Goal: Find specific page/section: Locate a particular part of the current website

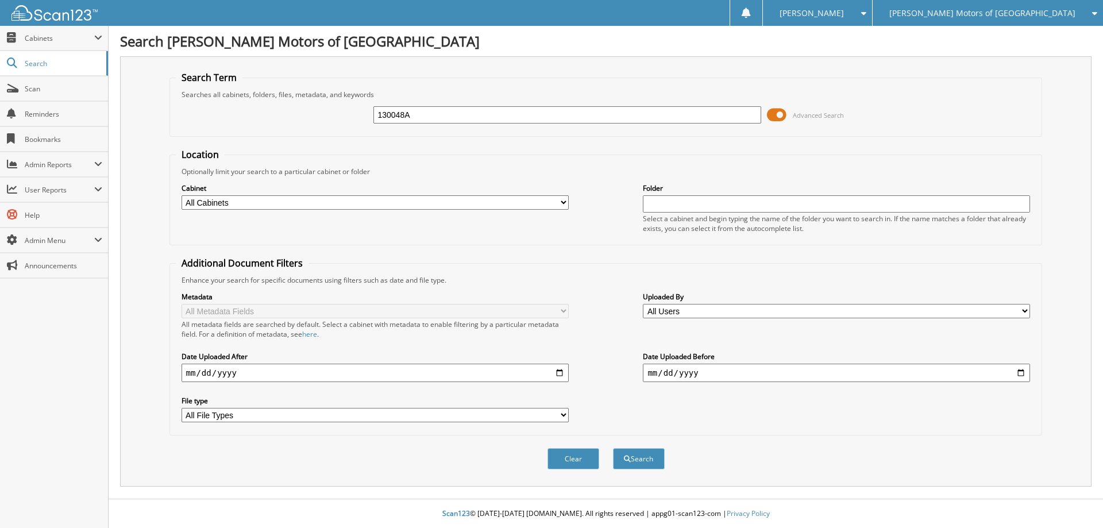
type input "130048A"
click at [613, 448] on button "Search" at bounding box center [639, 458] width 52 height 21
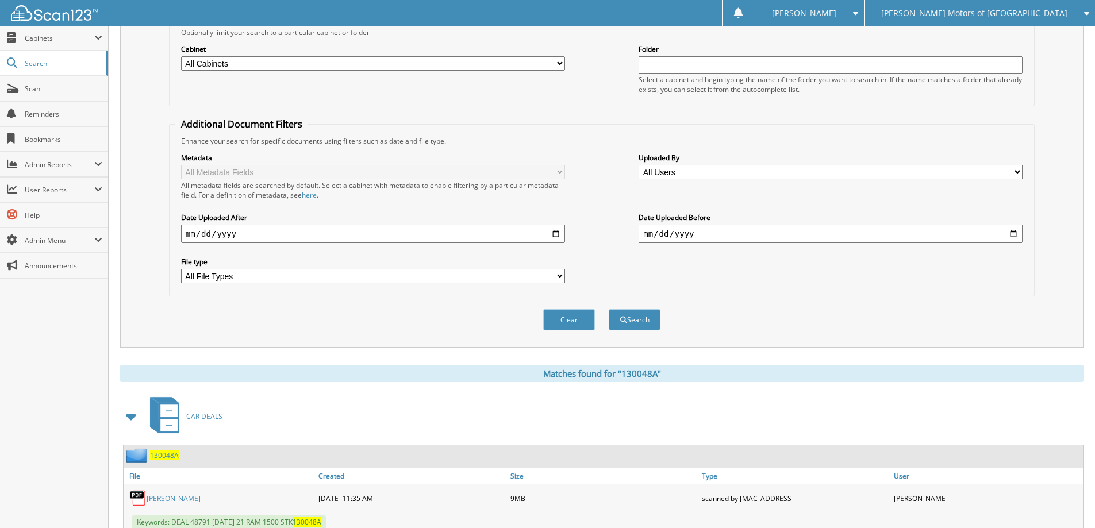
scroll to position [226, 0]
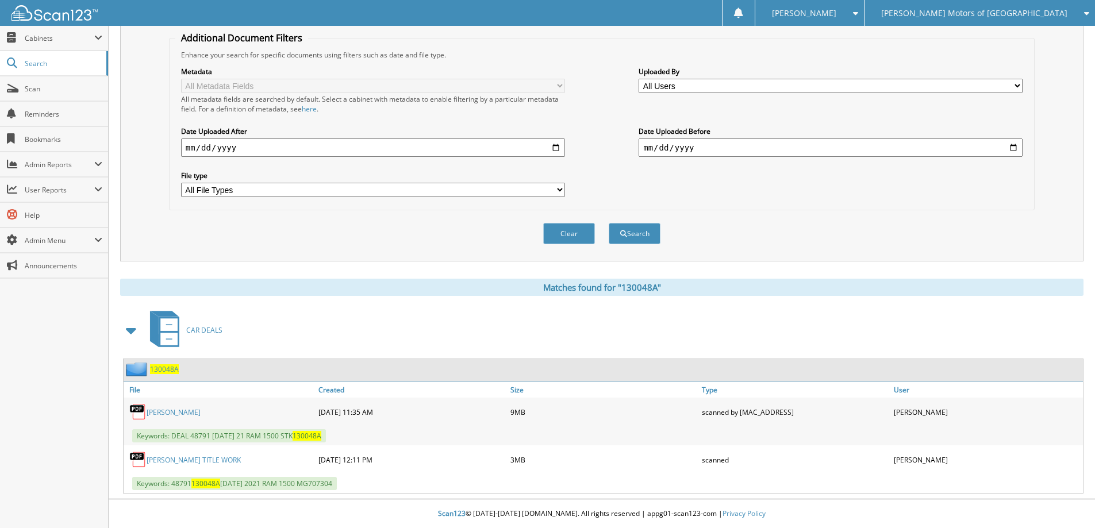
click at [167, 370] on span "130048A" at bounding box center [164, 369] width 29 height 10
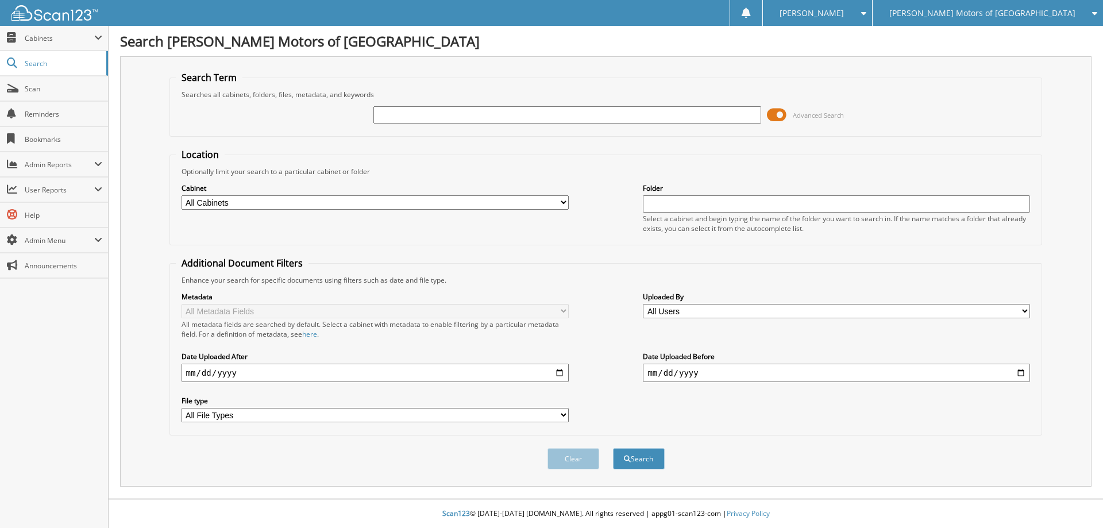
click at [573, 117] on input "text" at bounding box center [567, 114] width 387 height 17
type input "862756"
click at [613, 448] on button "Search" at bounding box center [639, 458] width 52 height 21
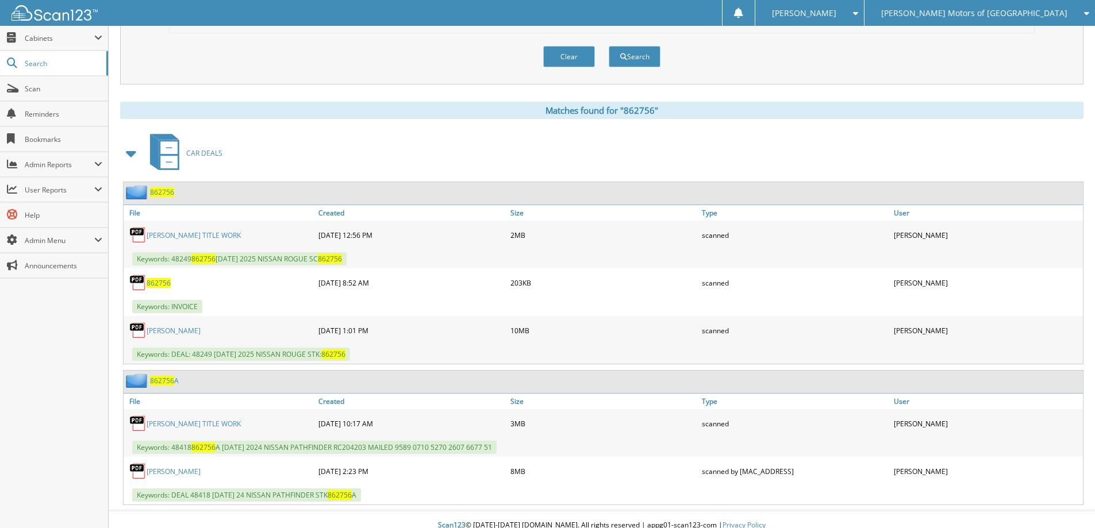
click at [168, 191] on span "862756" at bounding box center [162, 192] width 24 height 10
